Goal: Task Accomplishment & Management: Manage account settings

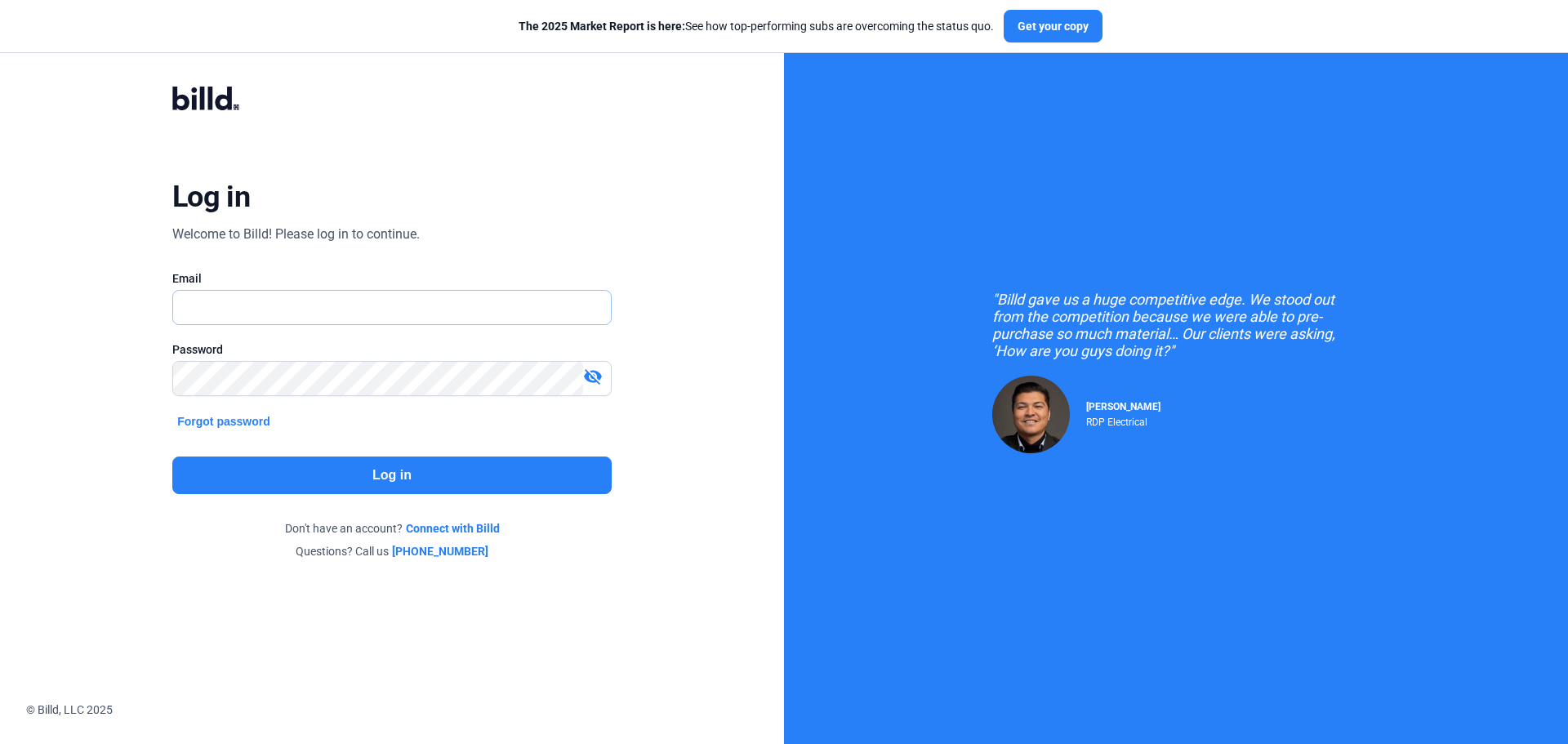
click at [340, 293] on input "text" at bounding box center [383, 307] width 420 height 34
type input "[EMAIL_ADDRESS][DOMAIN_NAME]"
drag, startPoint x: 357, startPoint y: 474, endPoint x: 369, endPoint y: 474, distance: 12.0
click at [369, 474] on button "Log in" at bounding box center [392, 475] width 439 height 38
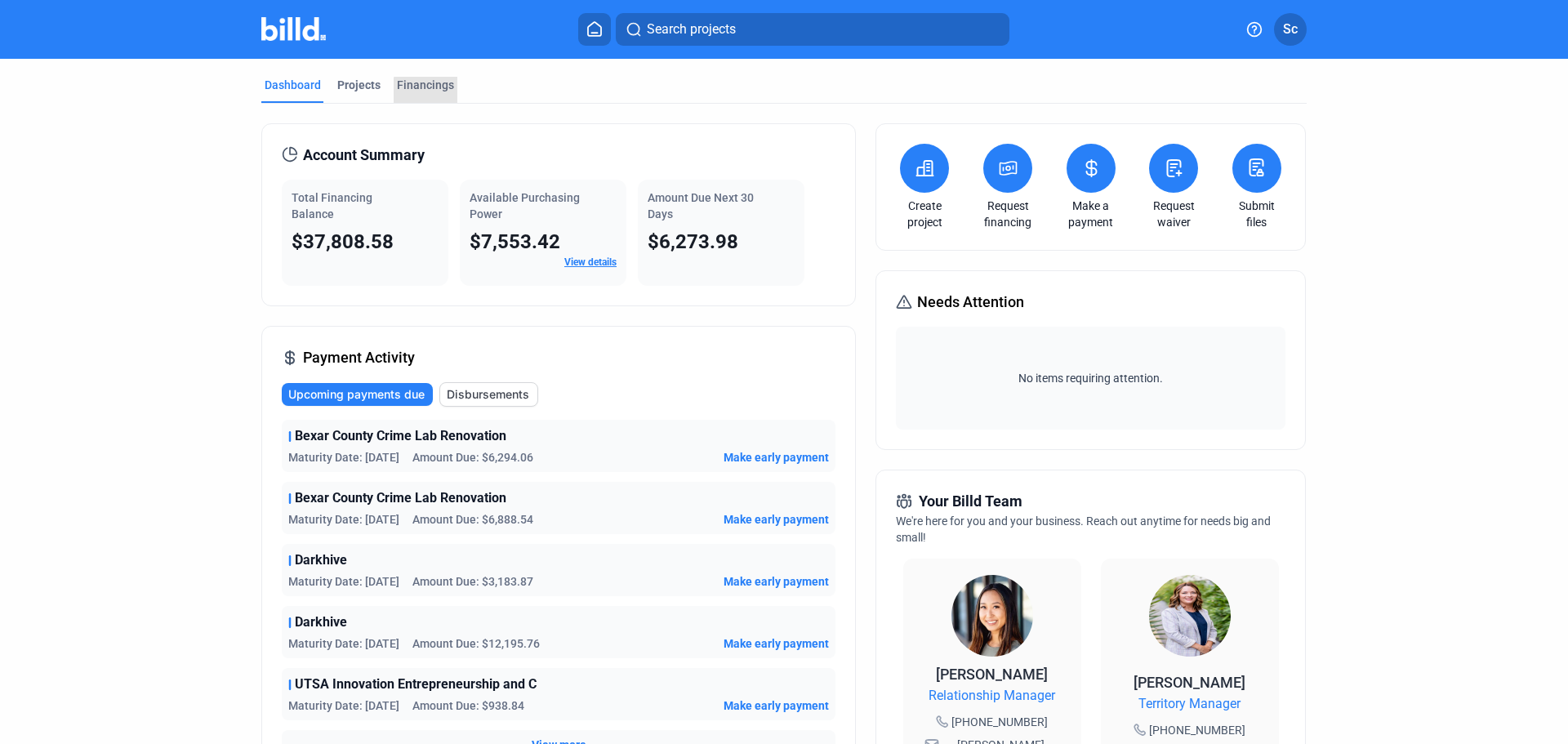
click at [437, 90] on div "Financings" at bounding box center [426, 85] width 57 height 16
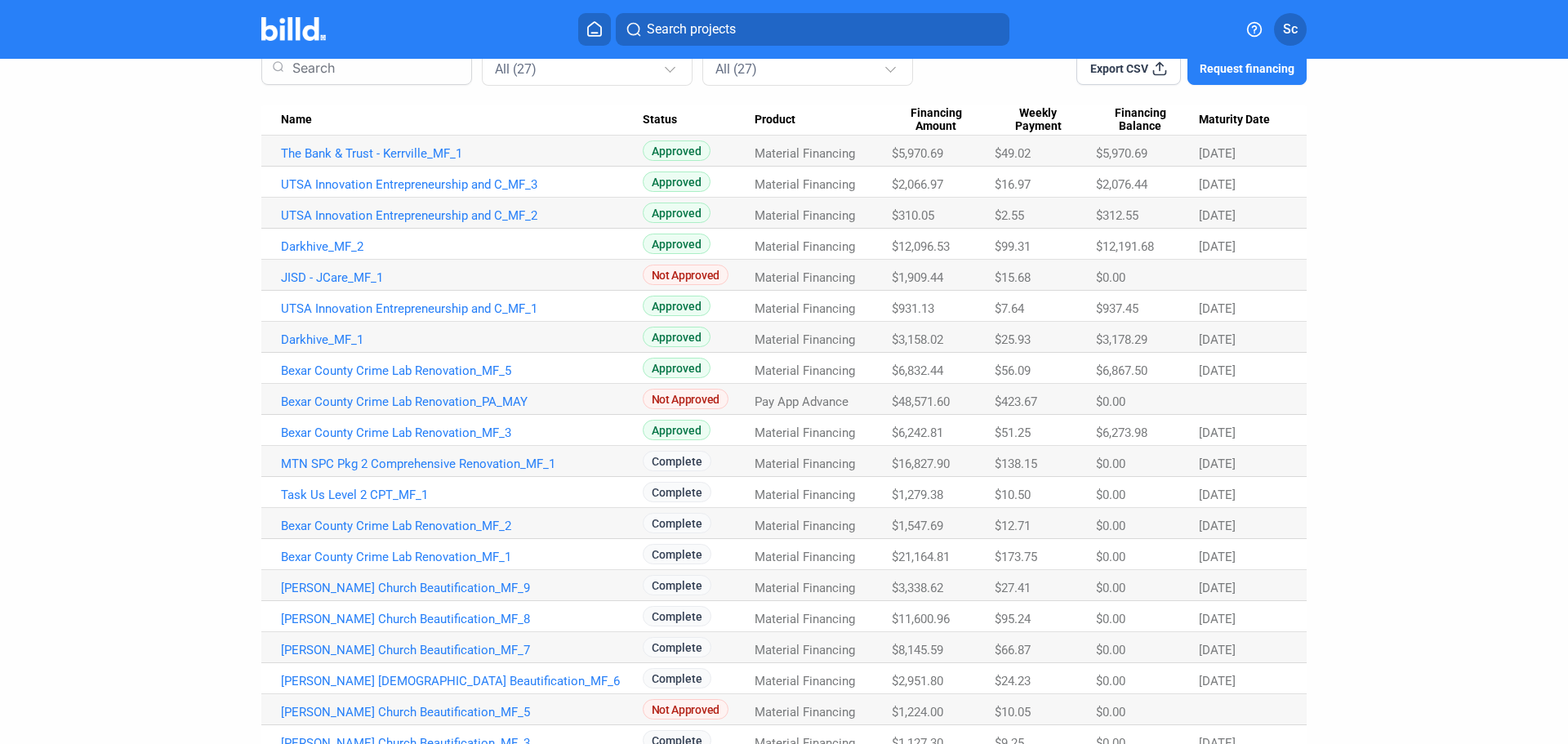
scroll to position [154, 0]
